Goal: Find specific page/section: Find specific page/section

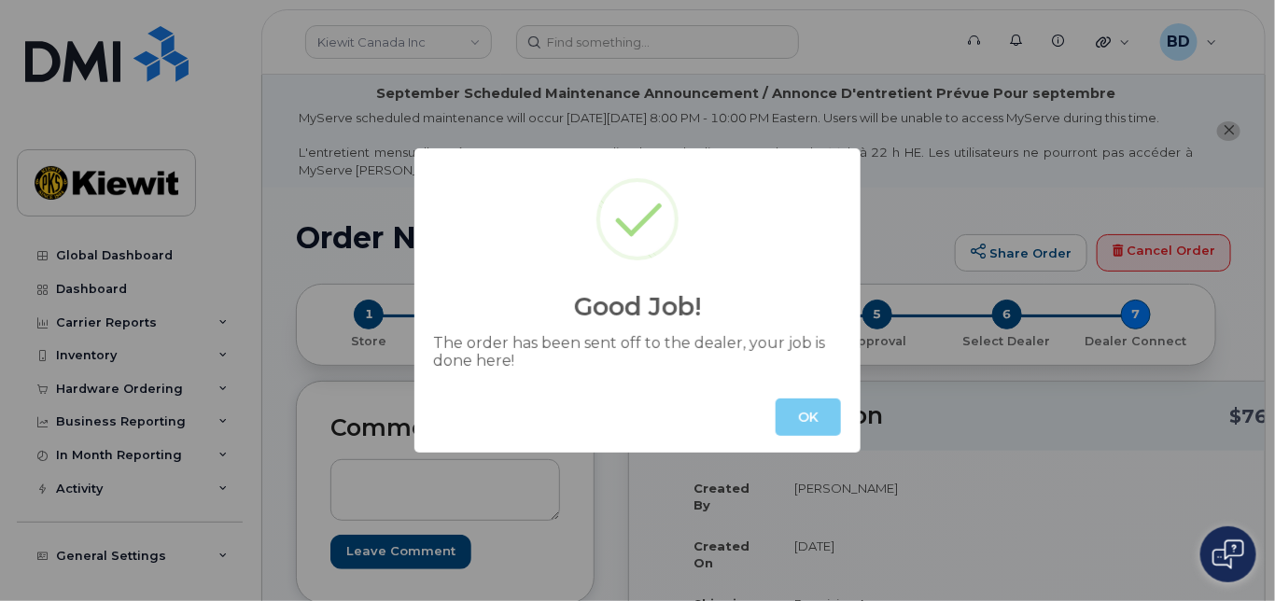
click at [801, 414] on button "OK" at bounding box center [807, 416] width 65 height 37
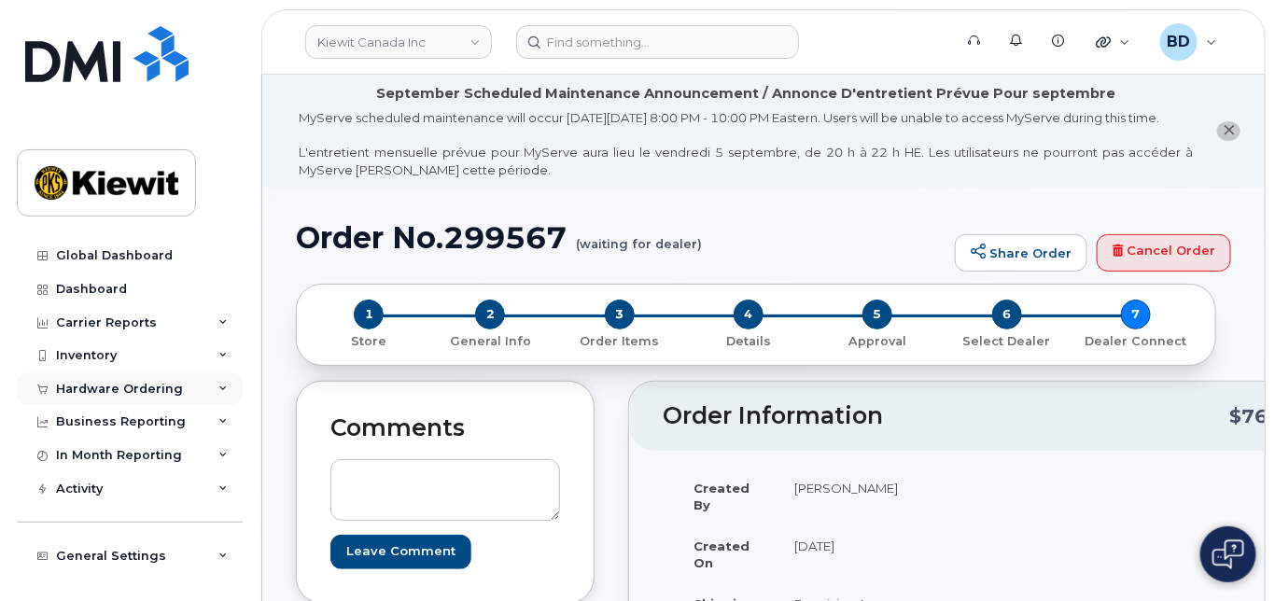
click at [218, 387] on icon at bounding box center [222, 388] width 9 height 9
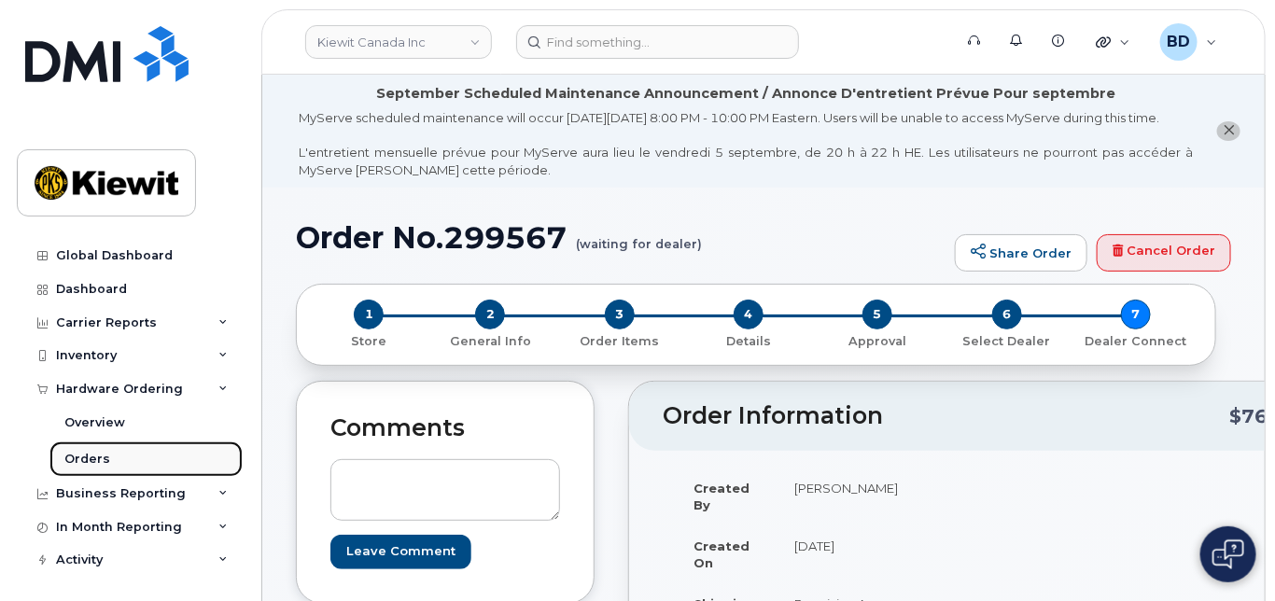
click at [114, 460] on link "Orders" at bounding box center [145, 458] width 193 height 35
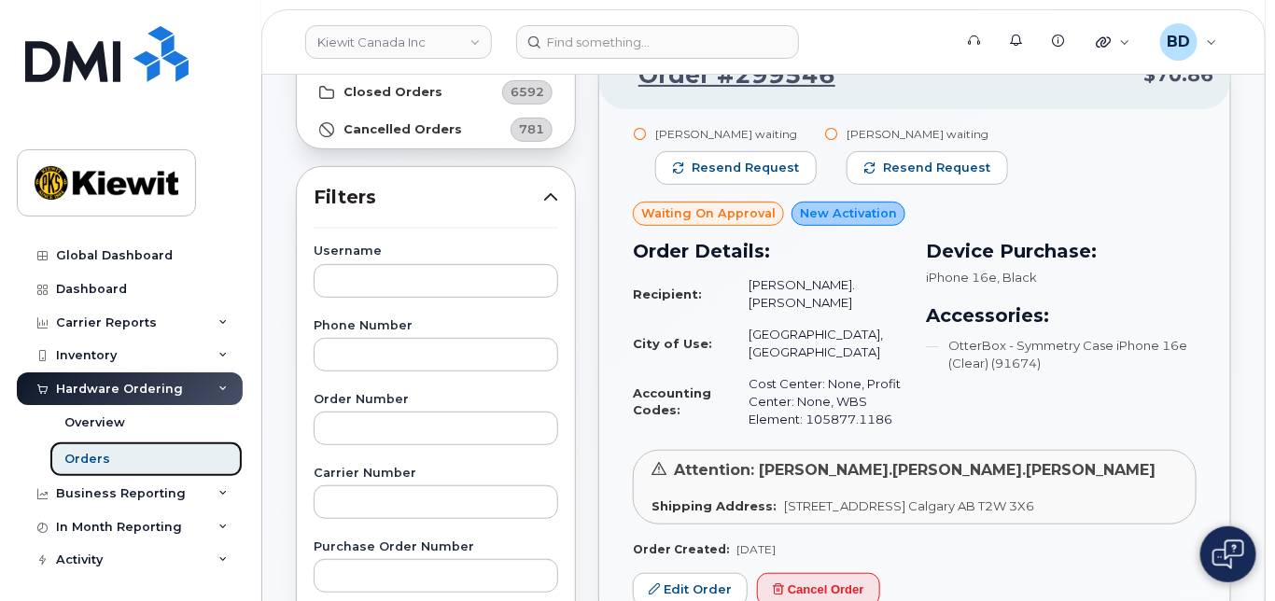
scroll to position [248, 0]
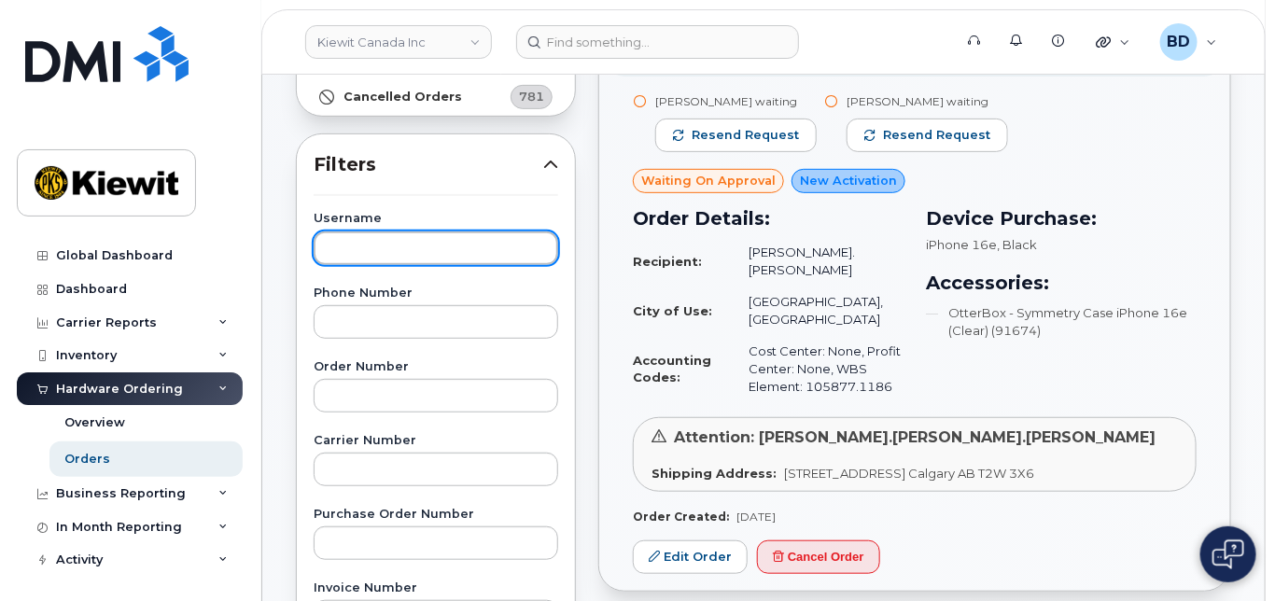
click at [369, 253] on input "text" at bounding box center [436, 248] width 244 height 34
type input "[PERSON_NAME]"
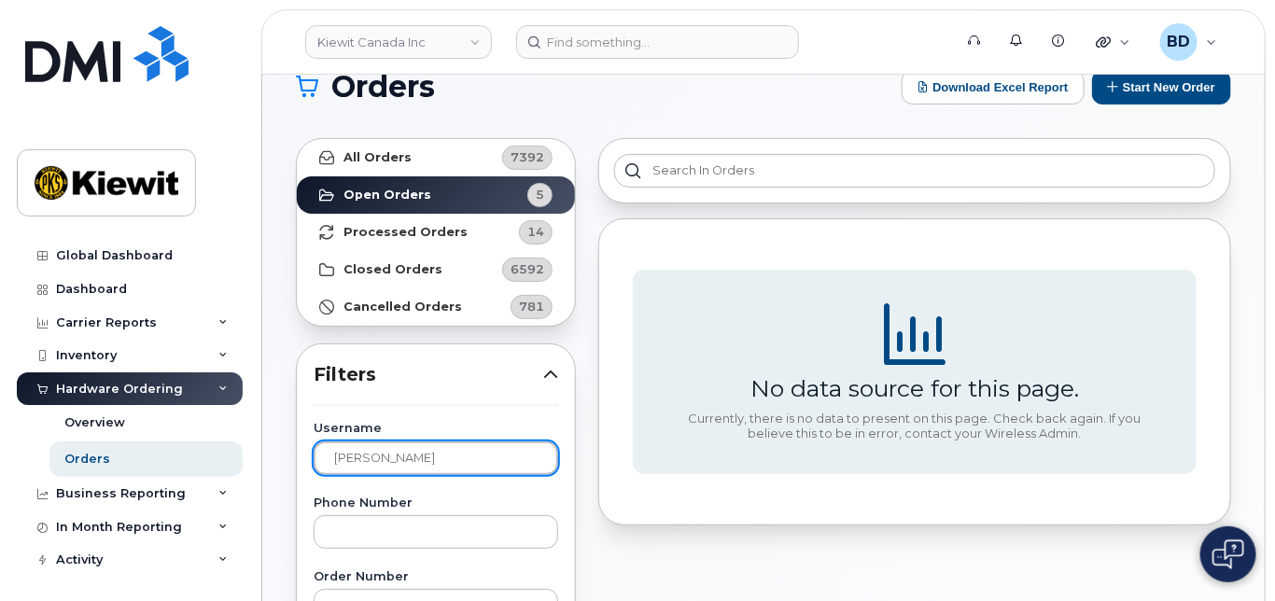
scroll to position [0, 0]
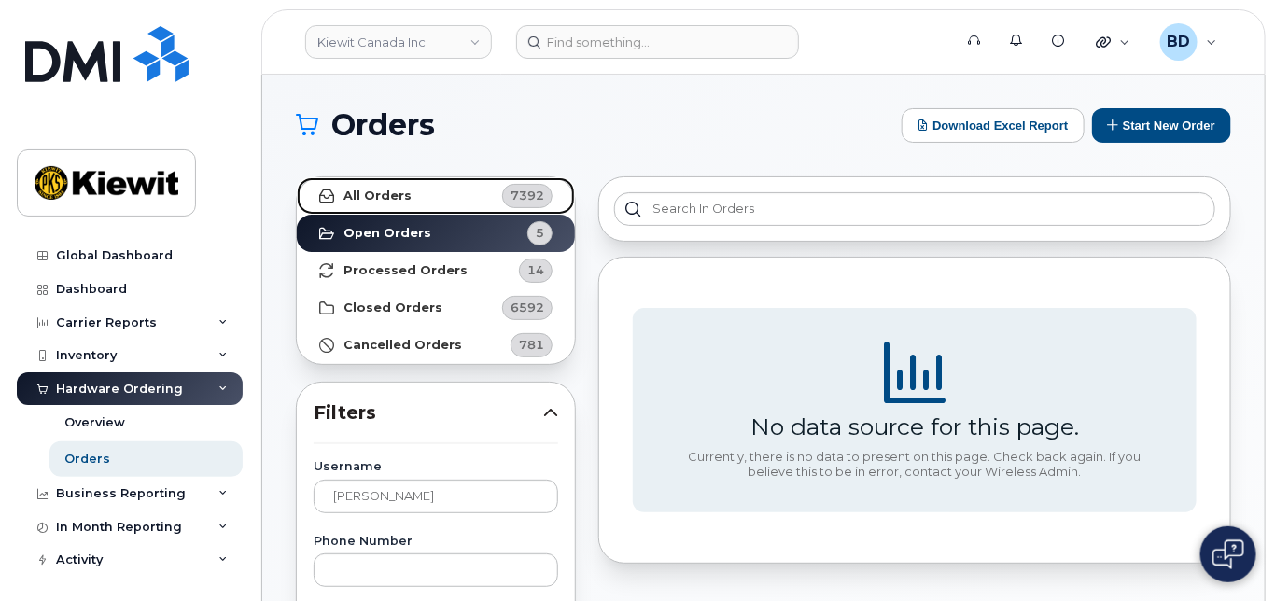
click at [371, 182] on link "All Orders 7392" at bounding box center [436, 195] width 278 height 37
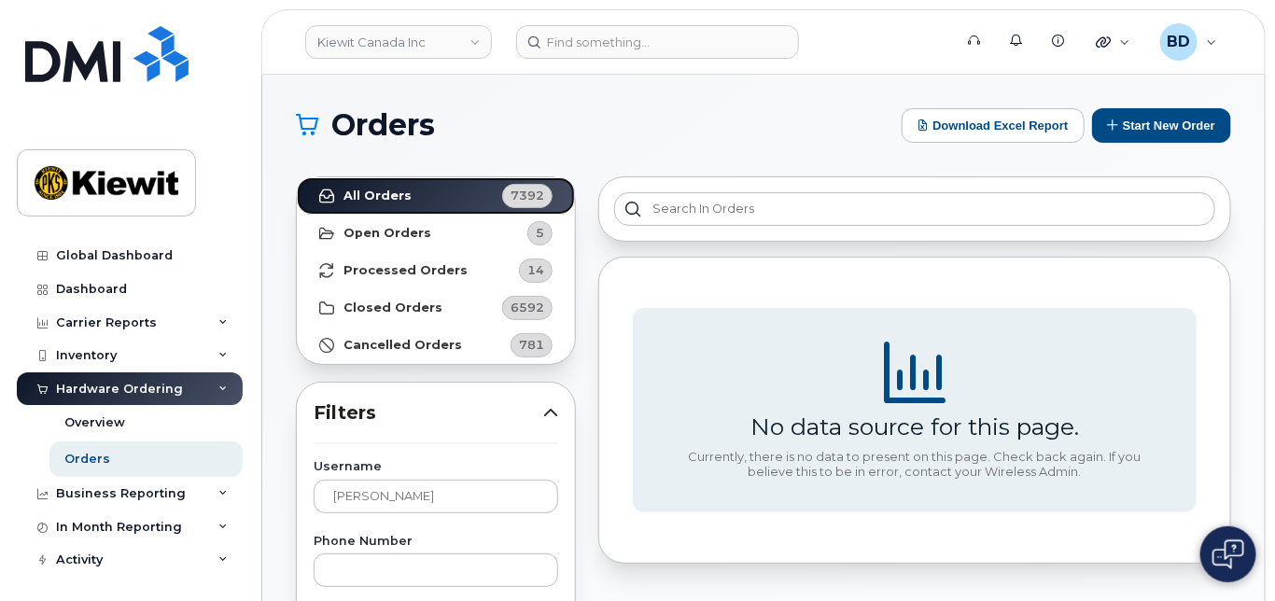
click at [297, 177] on link "All Orders 7392" at bounding box center [436, 195] width 278 height 37
drag, startPoint x: 440, startPoint y: 38, endPoint x: 433, endPoint y: 48, distance: 11.4
click at [440, 37] on link "Kiewit Canada Inc" at bounding box center [398, 42] width 187 height 34
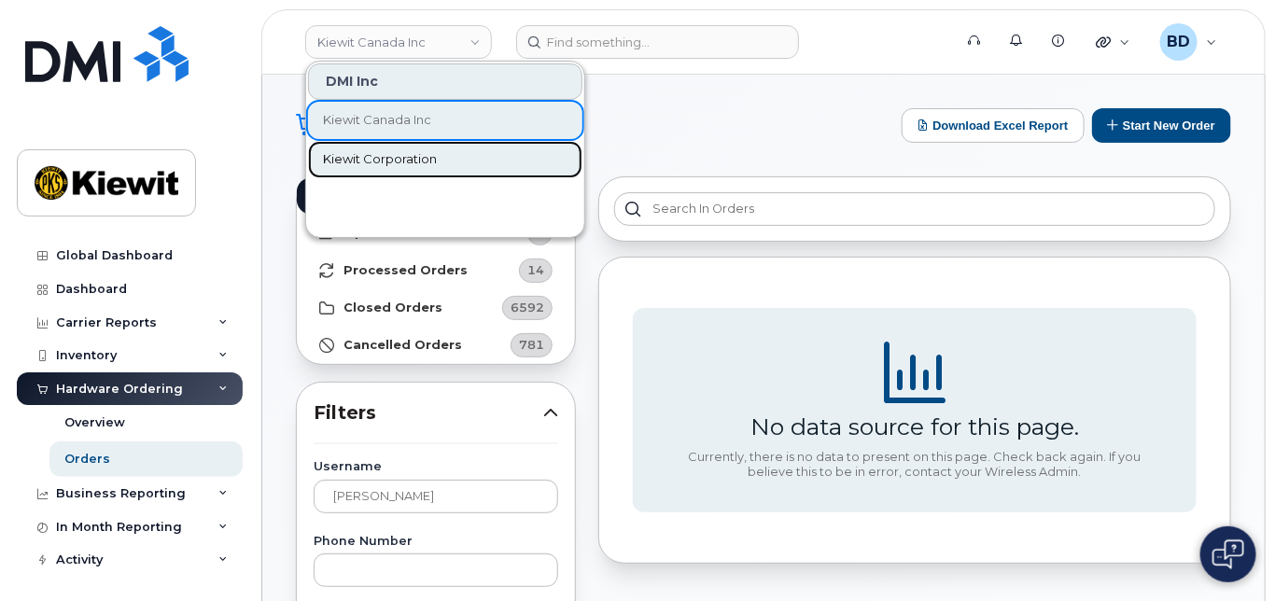
click at [382, 154] on span "Kiewit Corporation" at bounding box center [380, 159] width 114 height 19
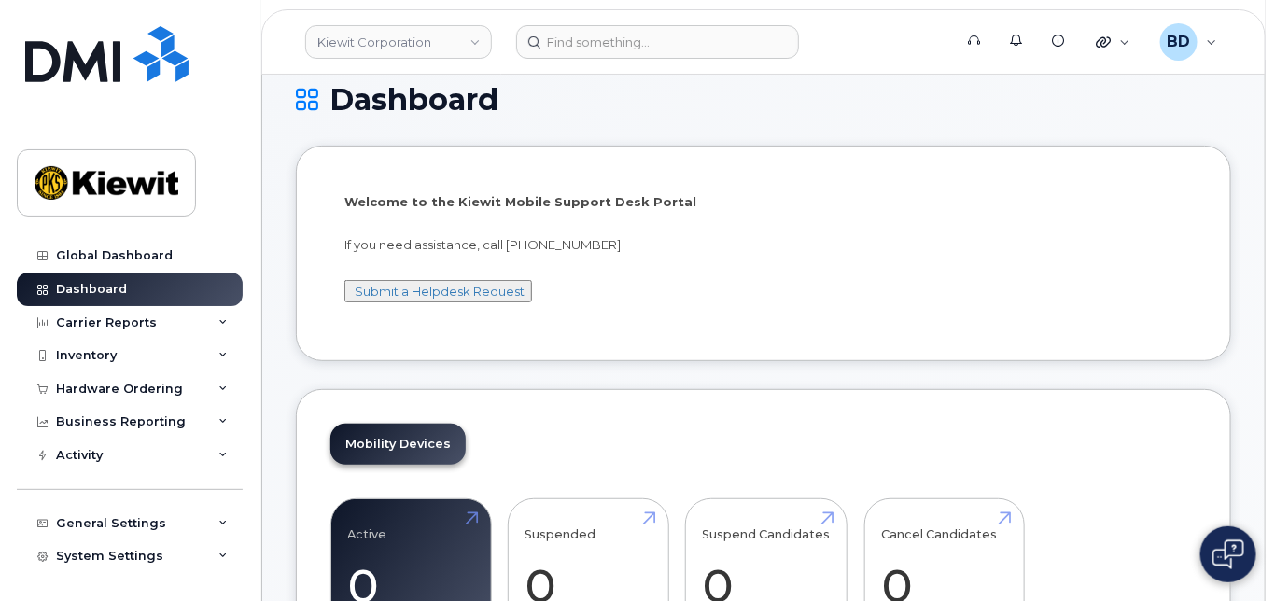
scroll to position [248, 0]
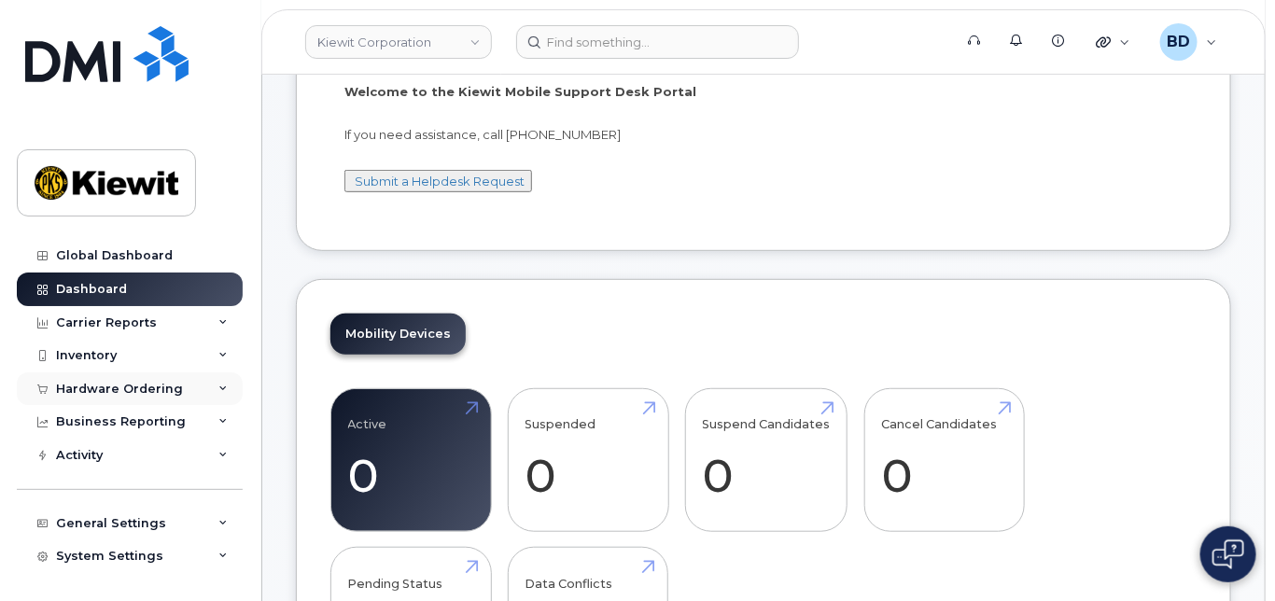
click at [218, 389] on icon at bounding box center [222, 388] width 9 height 9
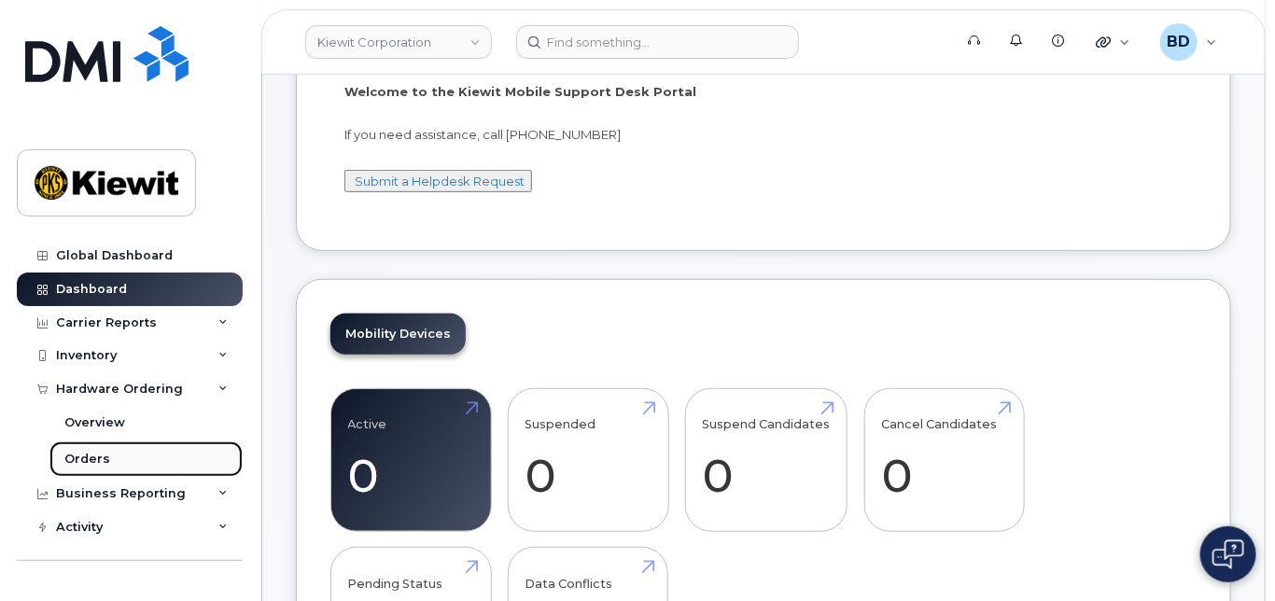
click at [114, 465] on link "Orders" at bounding box center [145, 458] width 193 height 35
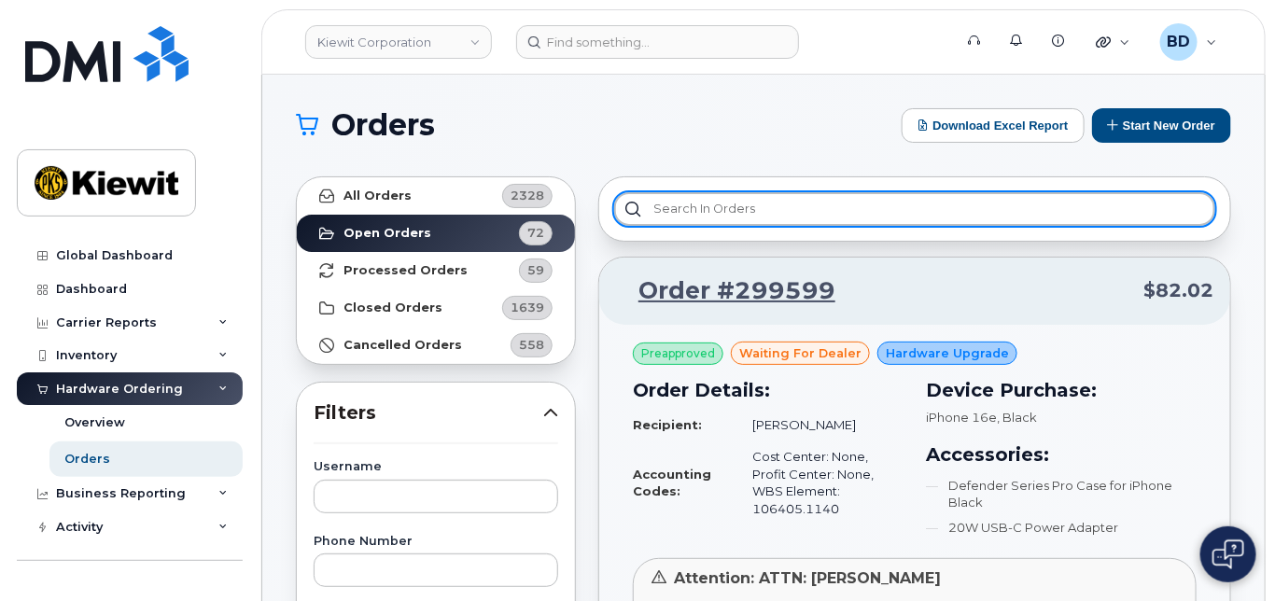
click at [705, 213] on input "text" at bounding box center [914, 209] width 601 height 34
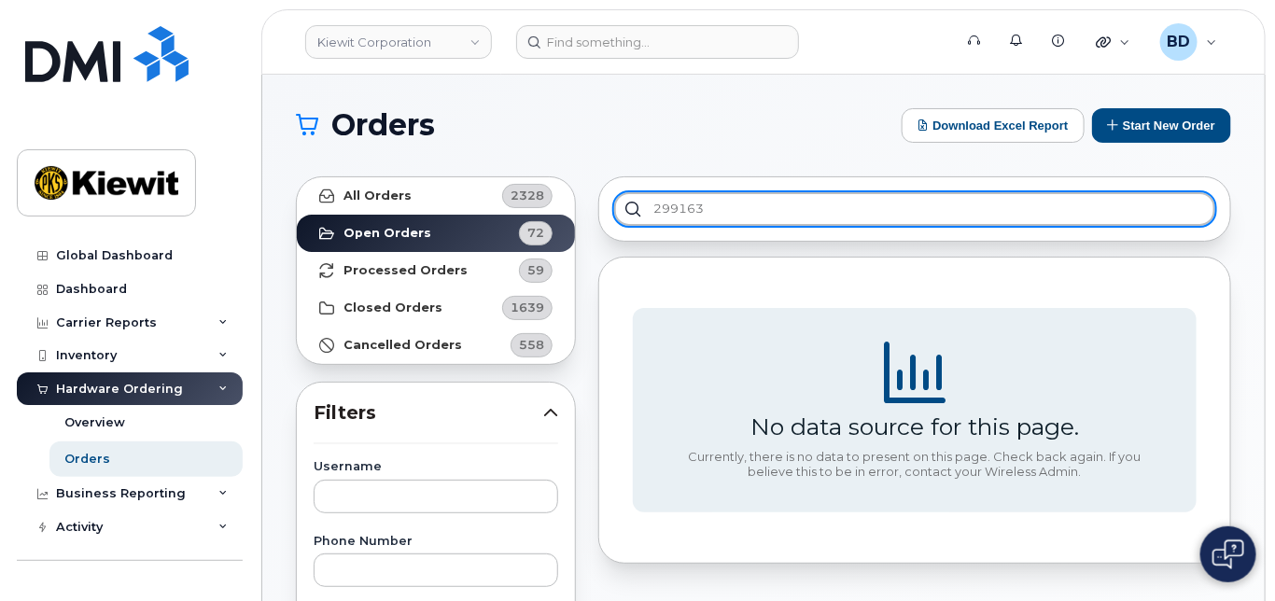
type input "299163"
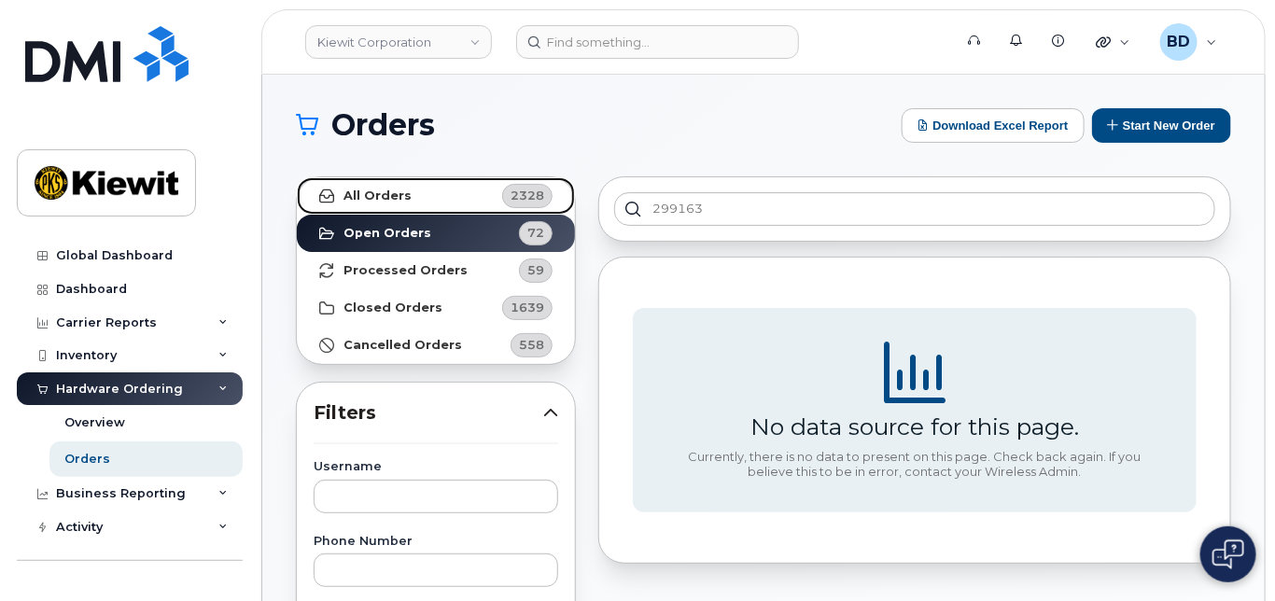
click at [464, 206] on link "All Orders 2328" at bounding box center [436, 195] width 278 height 37
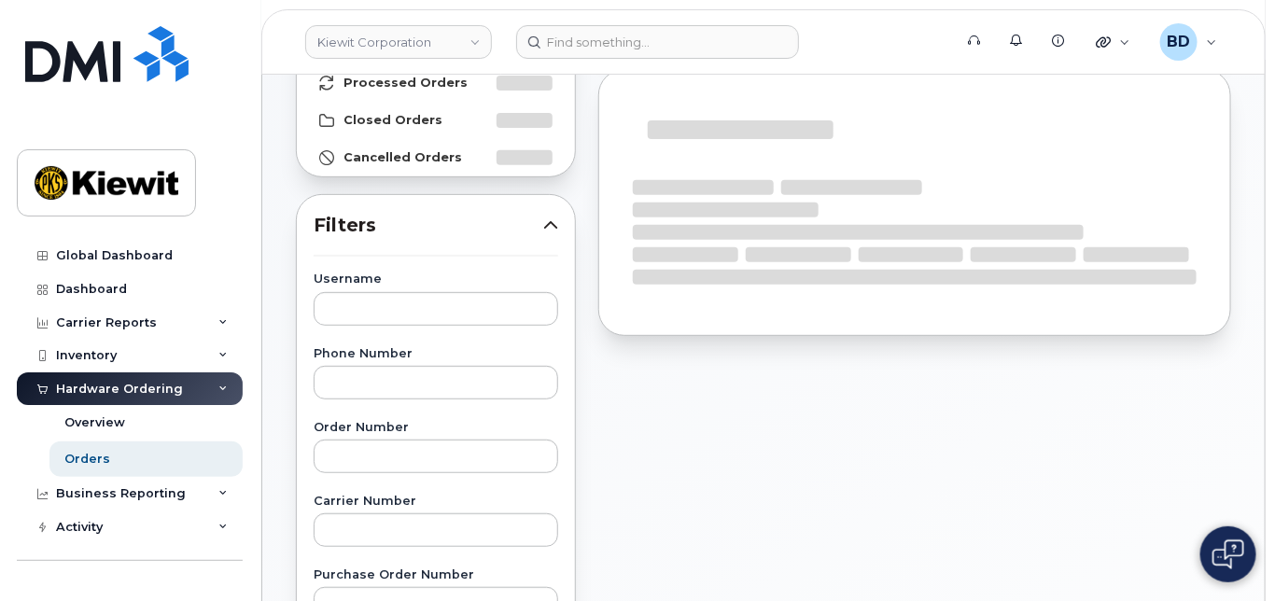
scroll to position [373, 0]
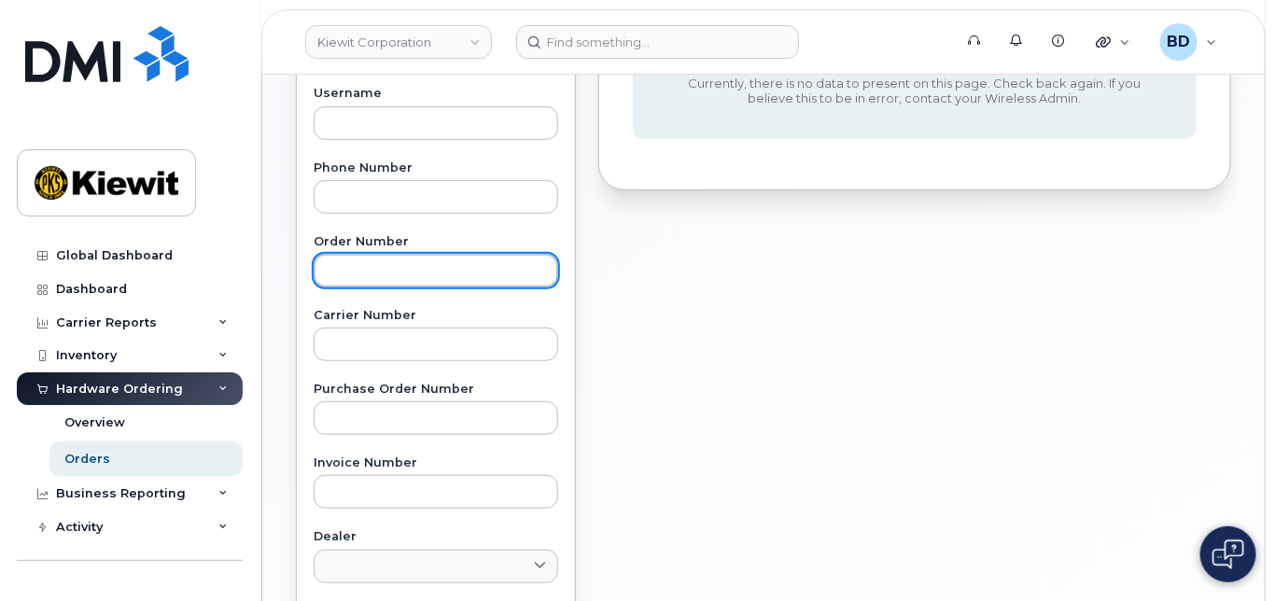
click at [342, 271] on input "text" at bounding box center [436, 271] width 244 height 34
type input "299163"
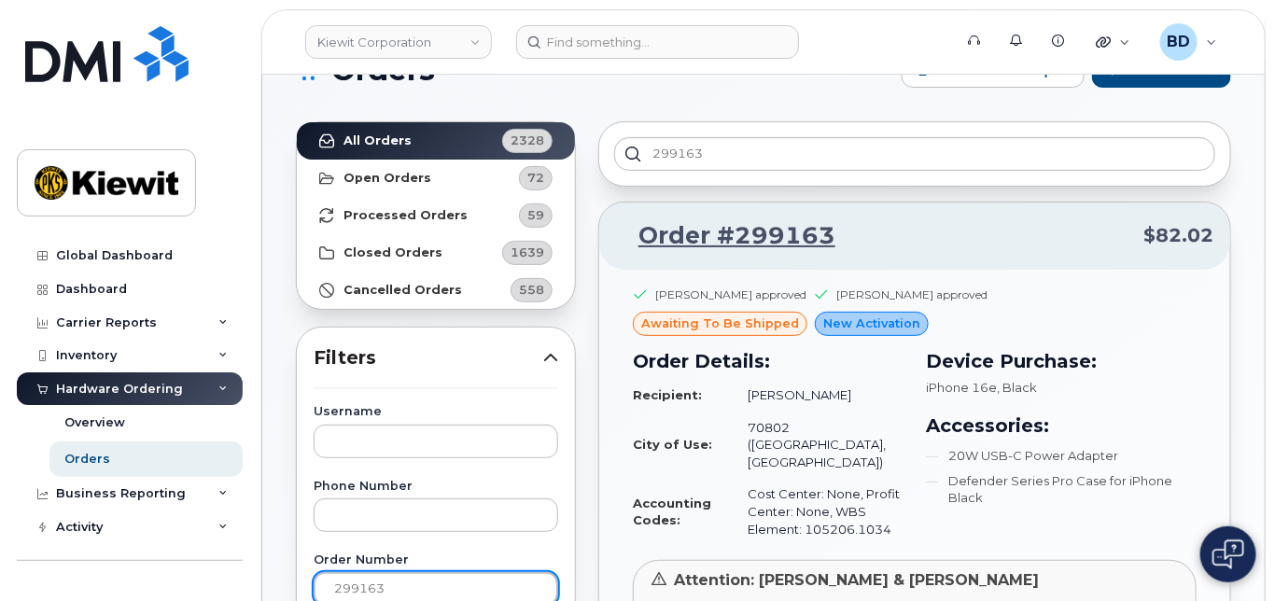
scroll to position [0, 0]
